Goal: Find specific page/section: Find specific page/section

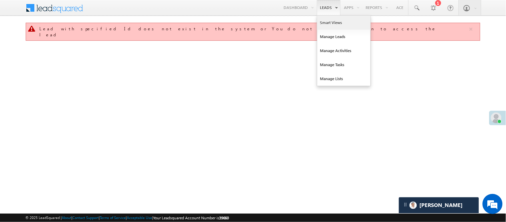
drag, startPoint x: 0, startPoint y: 0, endPoint x: 325, endPoint y: 24, distance: 325.7
click at [325, 24] on link "Smart Views" at bounding box center [343, 23] width 53 height 14
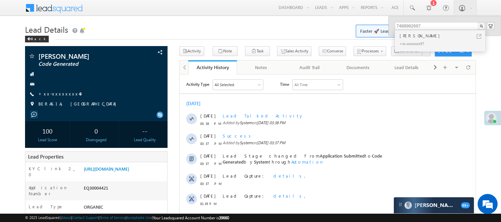
type input "7488982697"
click at [414, 40] on div "+xx-xxxxxxxx97" at bounding box center [442, 43] width 89 height 8
click at [414, 39] on div "+xx-xxxxxxxx97" at bounding box center [442, 43] width 89 height 8
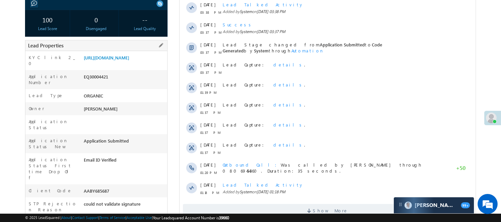
scroll to position [99, 0]
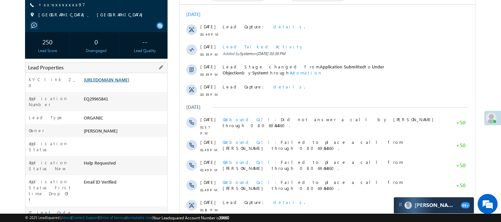
scroll to position [111, 0]
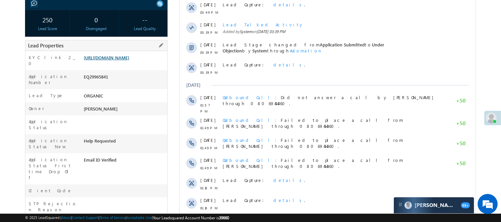
click at [129, 58] on link "https://angelbroking1-pk3em7sa.customui-test.leadsquared.com?leadId=342a9016-b8…" at bounding box center [106, 58] width 45 height 6
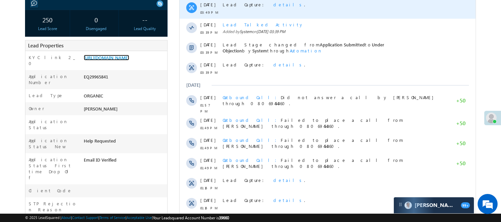
scroll to position [0, 0]
